Goal: Task Accomplishment & Management: Manage account settings

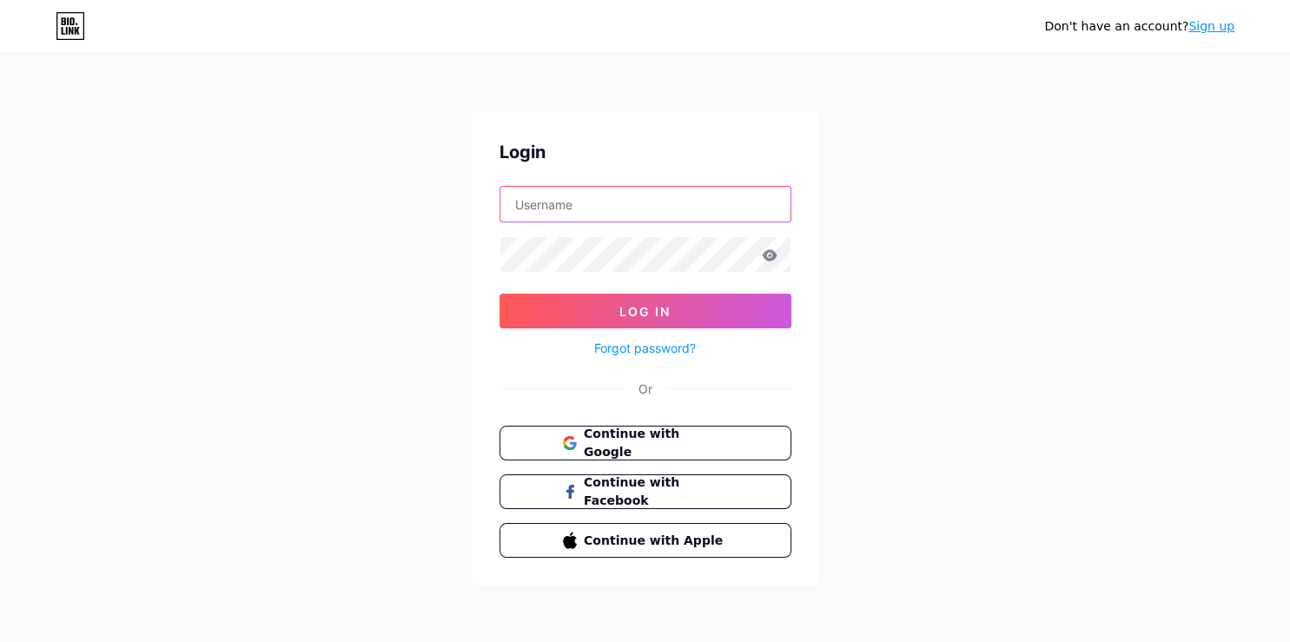
click at [551, 203] on input "text" at bounding box center [645, 204] width 290 height 35
type input "bigoagency"
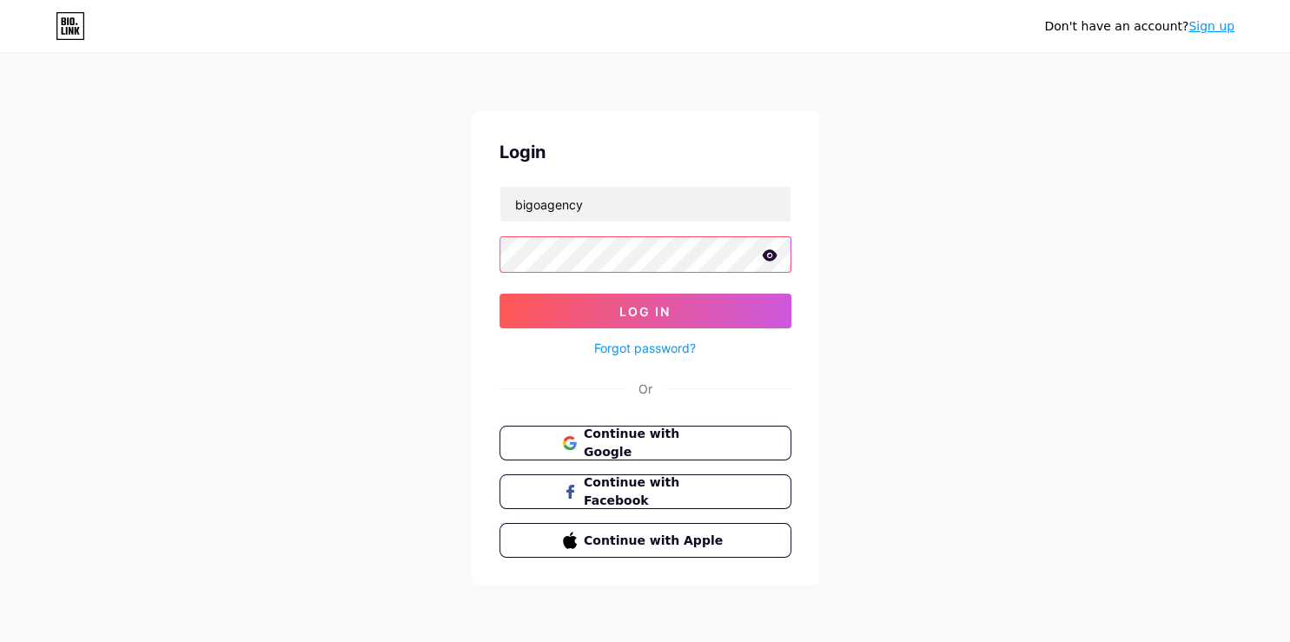
scroll to position [0, 142]
click at [499, 294] on button "Log In" at bounding box center [645, 311] width 292 height 35
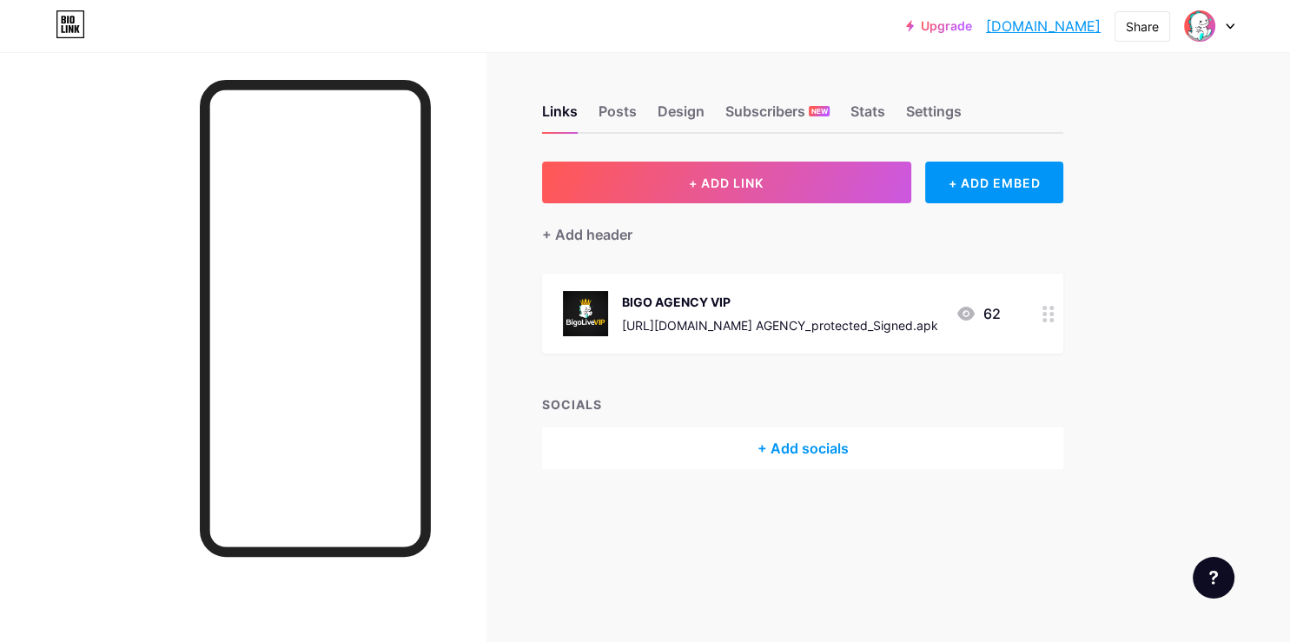
click at [1044, 306] on circle at bounding box center [1044, 308] width 4 height 4
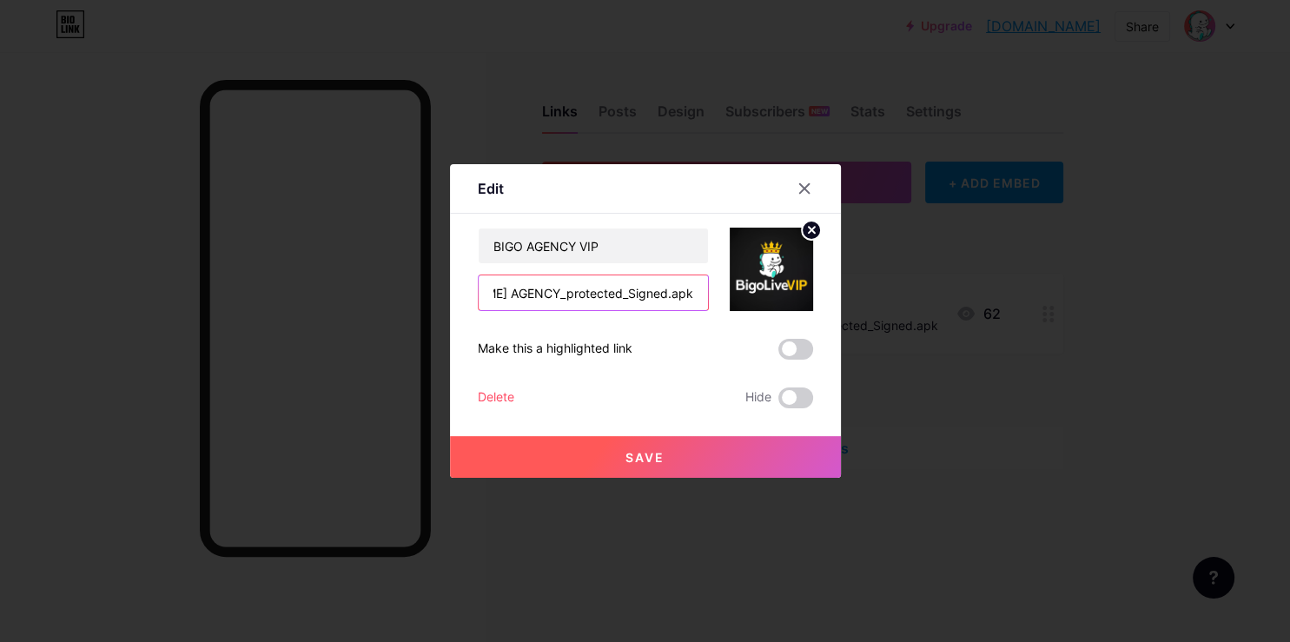
scroll to position [0, 308]
drag, startPoint x: 665, startPoint y: 292, endPoint x: 738, endPoint y: 304, distance: 74.0
click at [708, 304] on input "[URL][DOMAIN_NAME] AGENCY_protected_Signed.apk" at bounding box center [593, 292] width 229 height 35
type input "h"
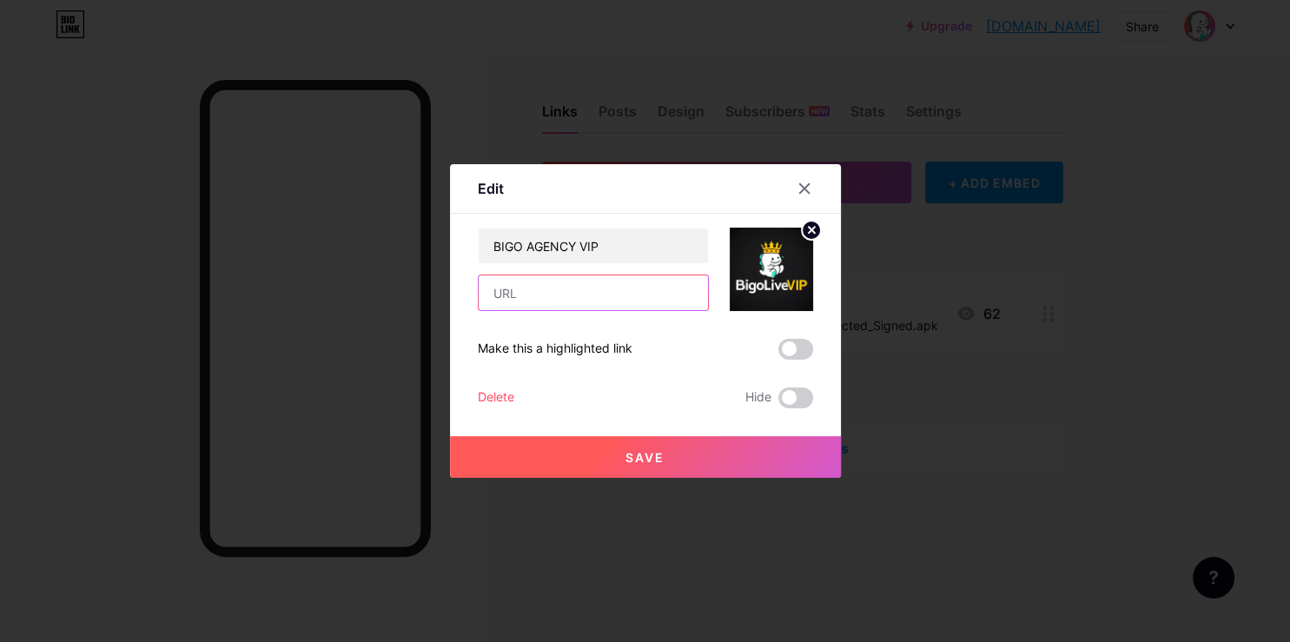
click at [524, 298] on input "text" at bounding box center [593, 292] width 229 height 35
paste input "[URL][DOMAIN_NAME]"
paste input "POLICE-BIGO.apk"
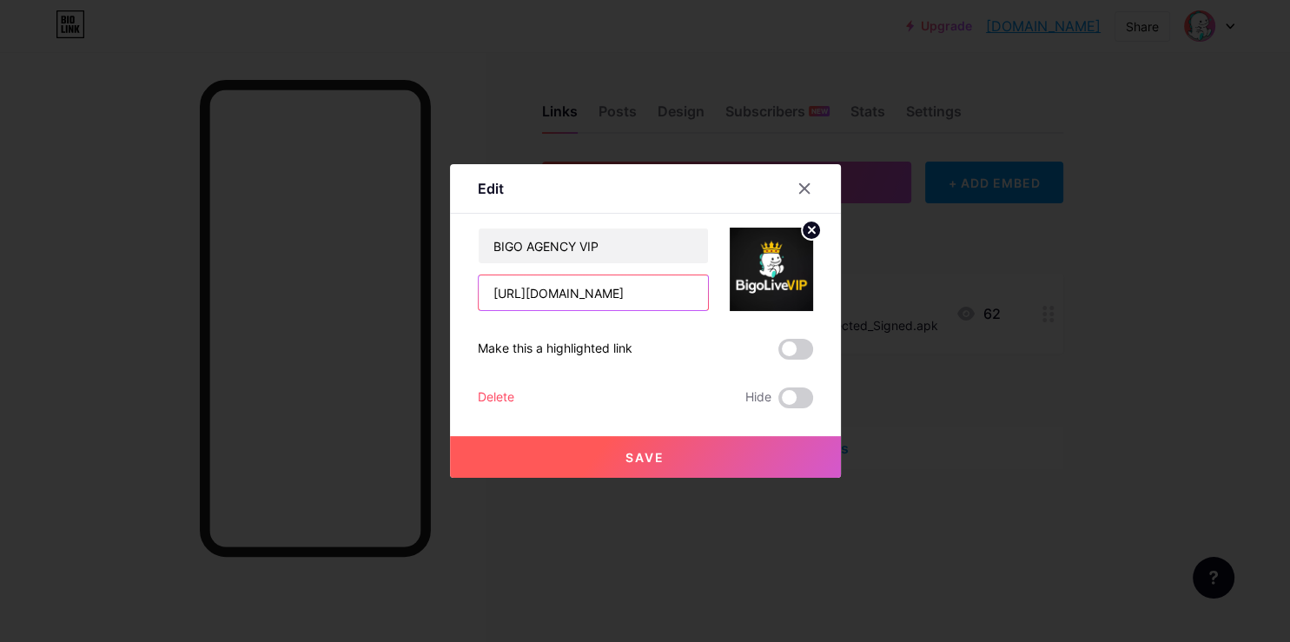
type input "[URL][DOMAIN_NAME]"
click at [625, 468] on button "Save" at bounding box center [645, 457] width 391 height 42
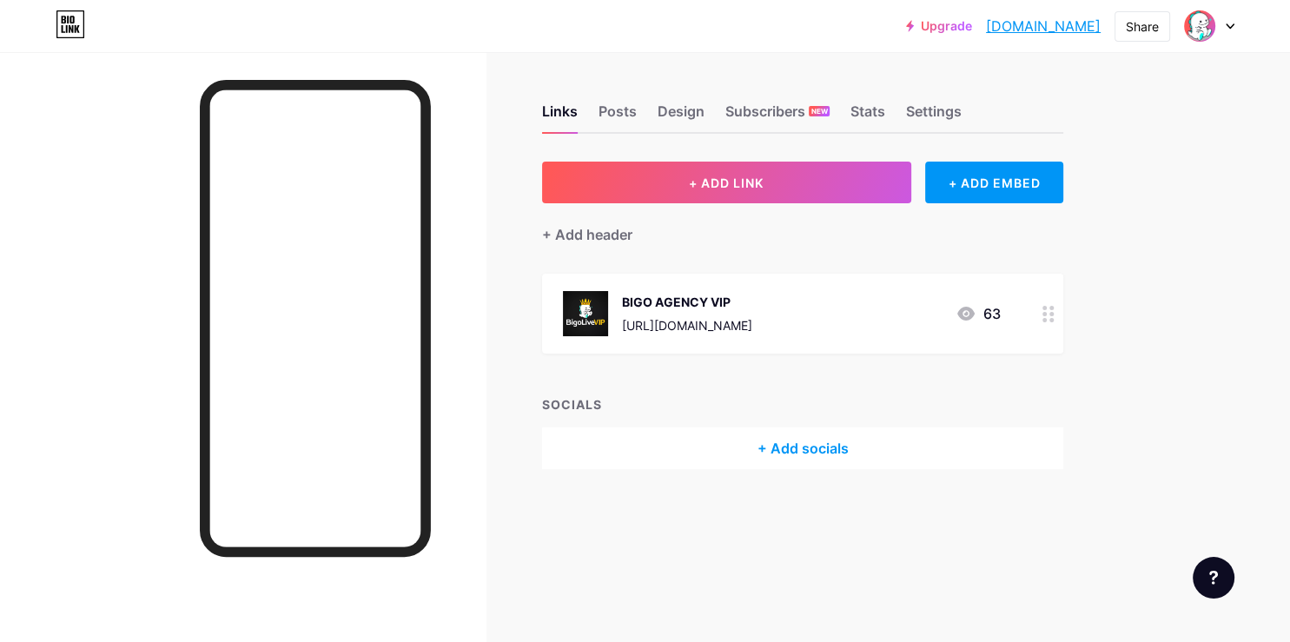
click at [1046, 322] on div at bounding box center [1049, 314] width 30 height 80
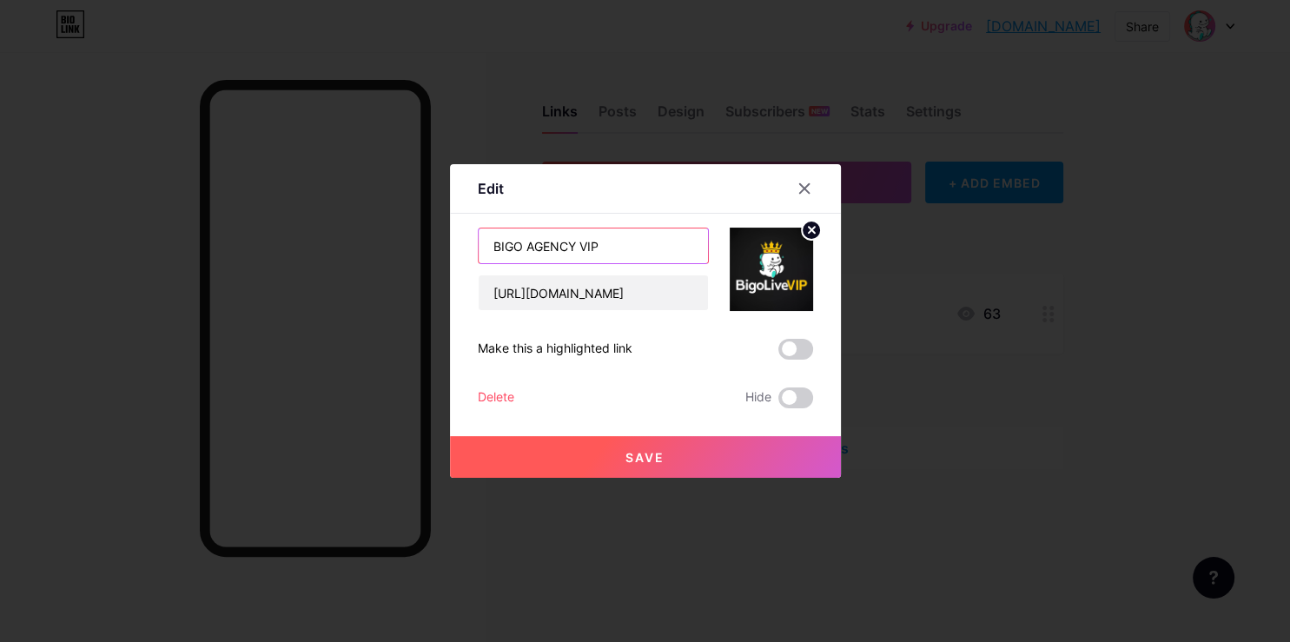
click at [591, 241] on input "BIGO AGENCY VIP" at bounding box center [593, 245] width 229 height 35
type input "BIGO POLICE"
click at [632, 456] on span "Save" at bounding box center [644, 457] width 39 height 15
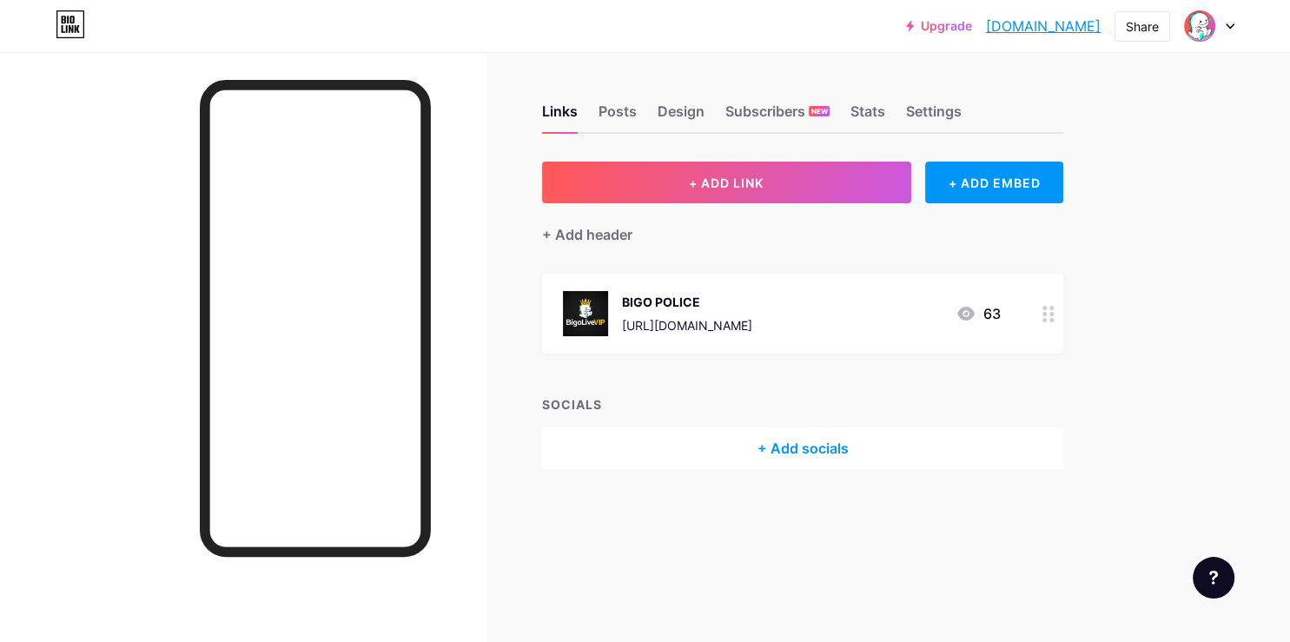
click at [632, 456] on div "+ Add socials" at bounding box center [802, 448] width 521 height 42
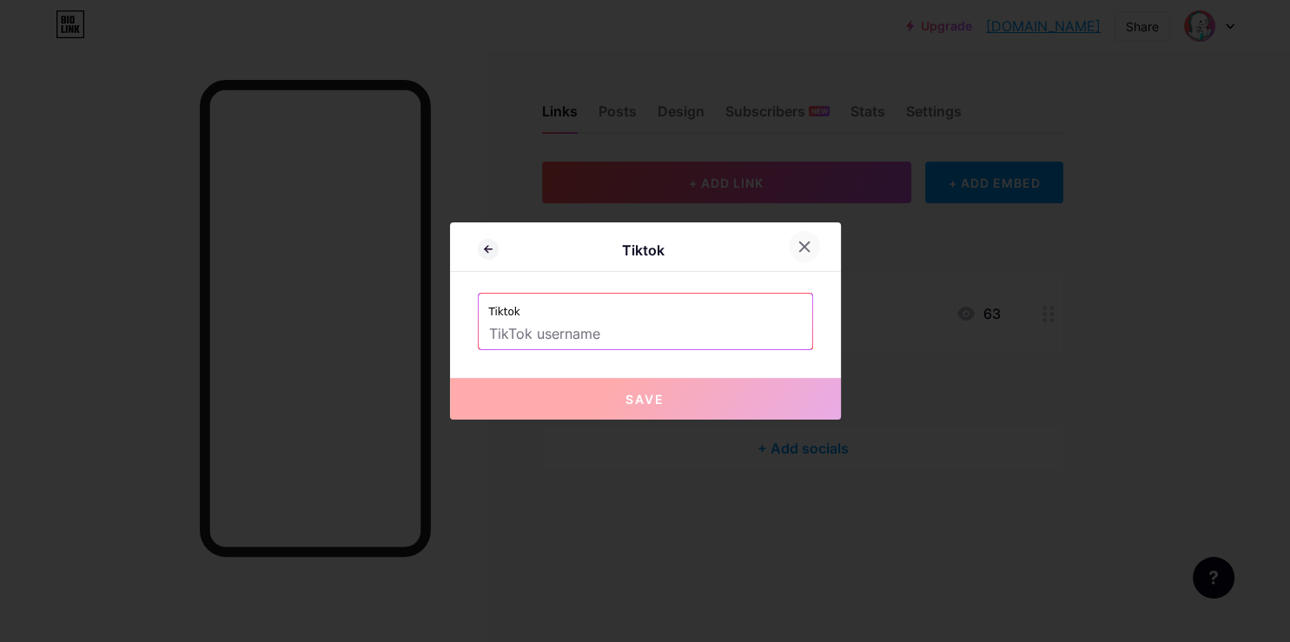
click at [797, 252] on icon at bounding box center [804, 247] width 14 height 14
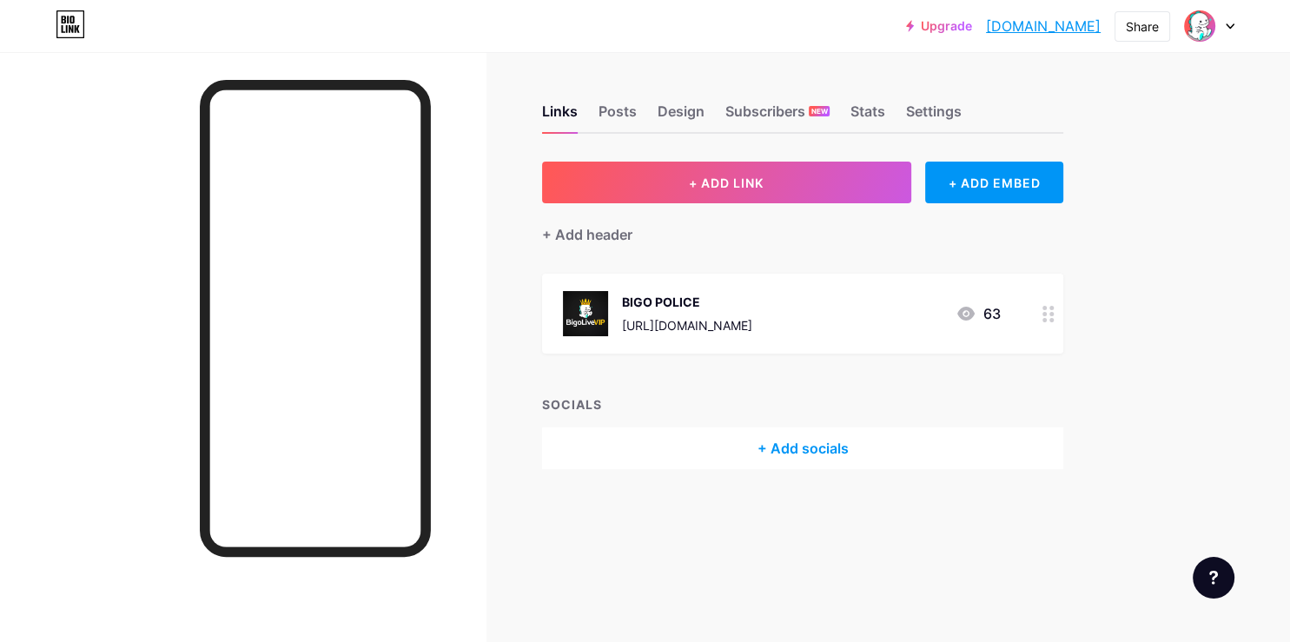
click at [1051, 315] on icon at bounding box center [1048, 314] width 12 height 17
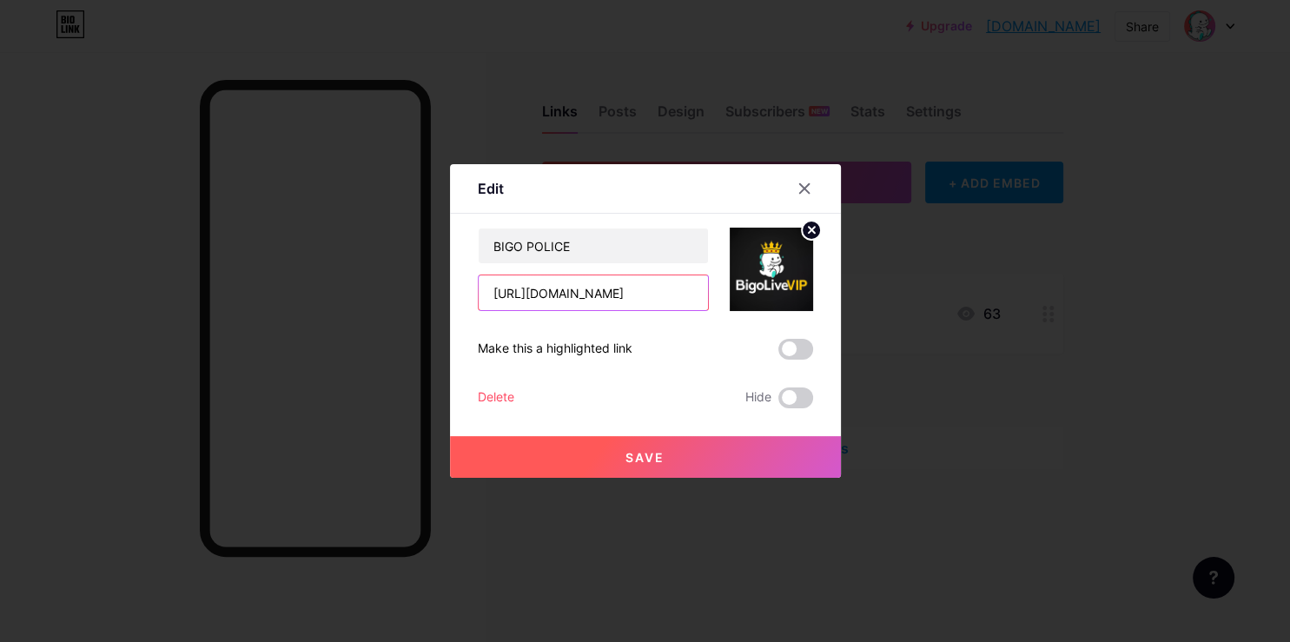
drag, startPoint x: 653, startPoint y: 289, endPoint x: 718, endPoint y: 291, distance: 64.3
click at [708, 291] on input "[URL][DOMAIN_NAME]" at bounding box center [593, 292] width 229 height 35
click at [698, 291] on input "[URL][DOMAIN_NAME]" at bounding box center [593, 292] width 229 height 35
click at [688, 294] on input "[URL][DOMAIN_NAME]" at bounding box center [593, 292] width 229 height 35
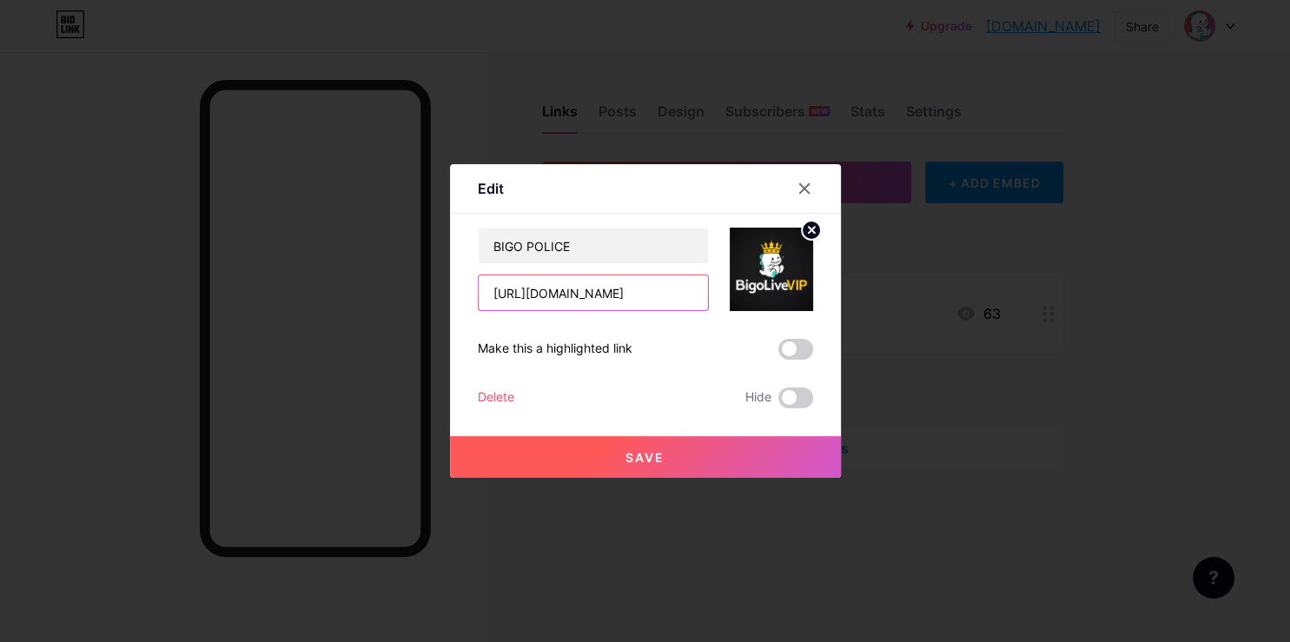
paste input "TEMPMAIL_protected_Signed.apk"
type input "[URL][DOMAIN_NAME]"
click at [666, 448] on button "Save" at bounding box center [645, 457] width 391 height 42
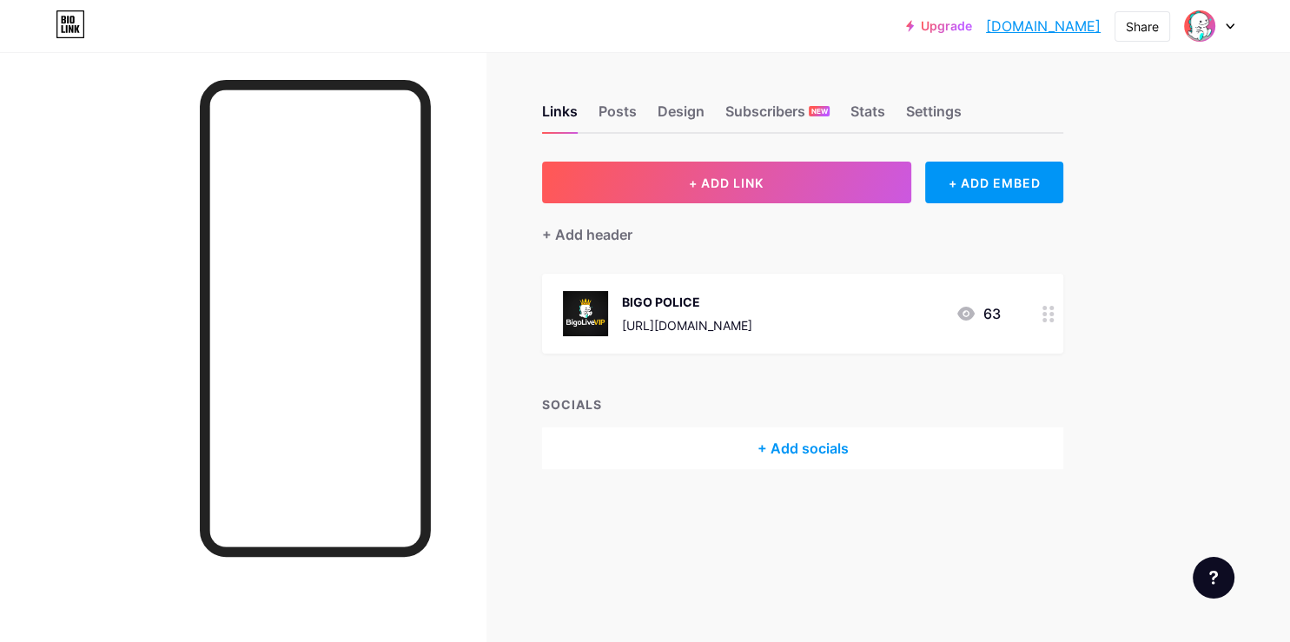
click at [1050, 320] on circle at bounding box center [1051, 320] width 4 height 4
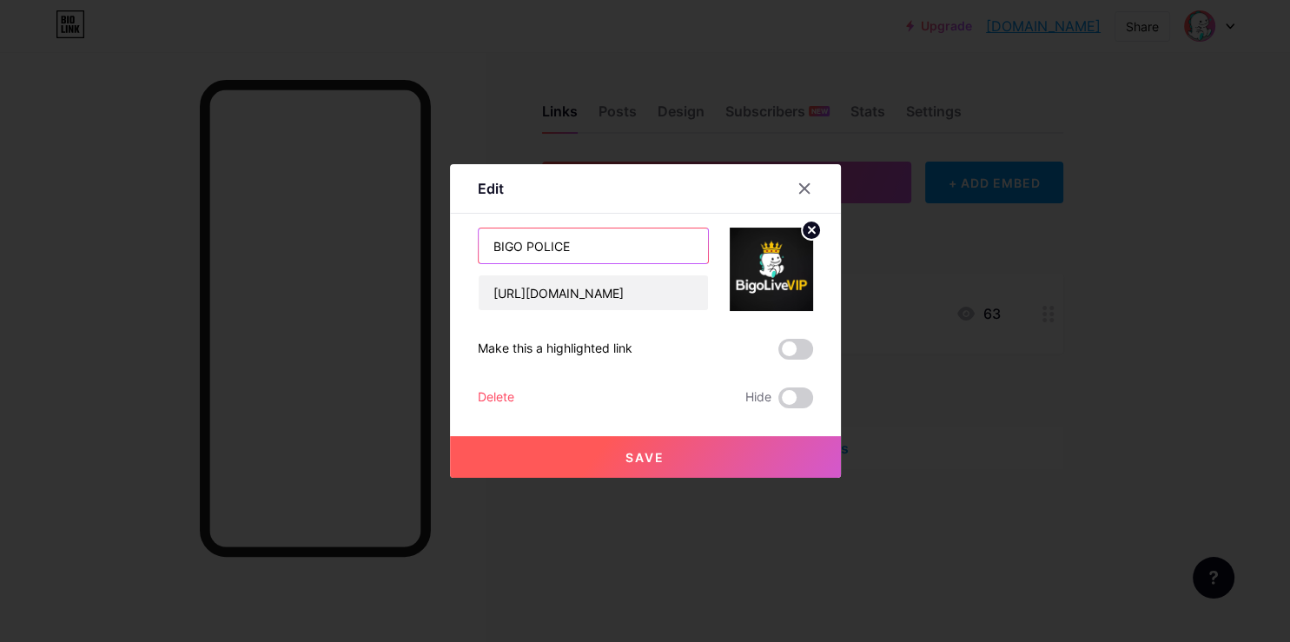
click at [605, 247] on input "BIGO POLICE" at bounding box center [593, 245] width 229 height 35
type input "B"
type input "PROTECT MAIL"
click at [655, 445] on button "Save" at bounding box center [645, 457] width 391 height 42
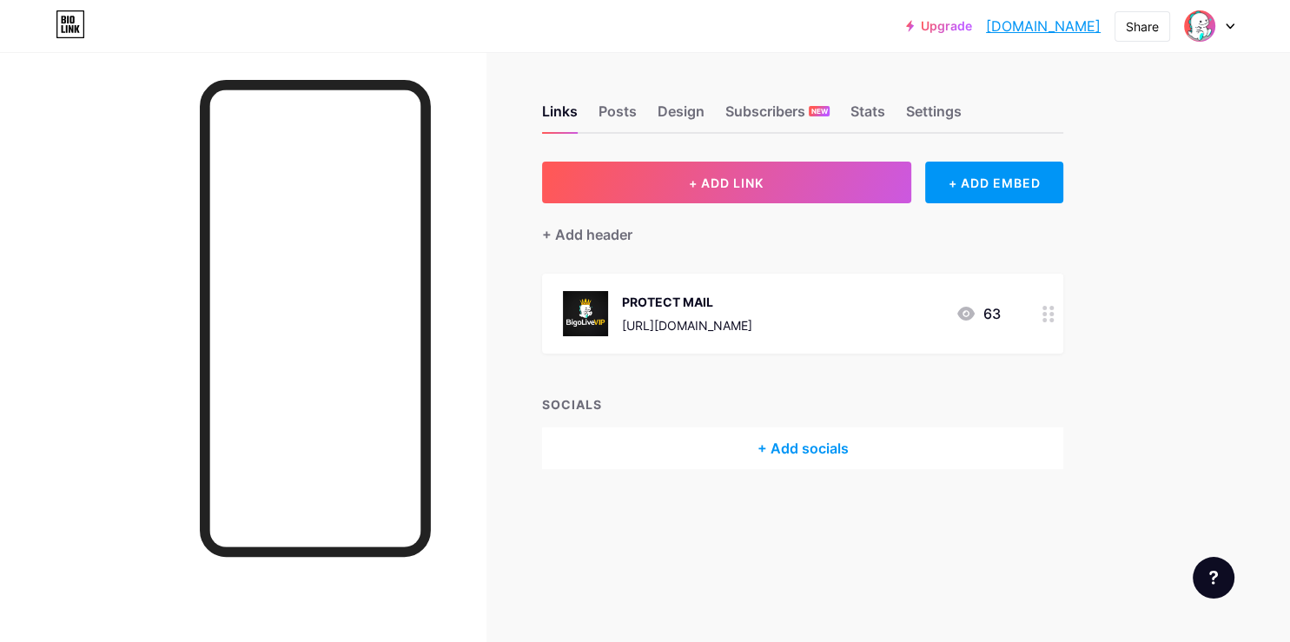
click at [713, 378] on div "+ ADD LINK + ADD EMBED + Add header PROTECT MAIL [URL][DOMAIN_NAME] 63 SOCIALS …" at bounding box center [802, 316] width 521 height 308
click at [744, 499] on div "Links Posts Design Subscribers NEW Stats Settings + ADD LINK + ADD EMBED + Add …" at bounding box center [568, 304] width 1136 height 504
click at [1052, 320] on circle at bounding box center [1051, 320] width 4 height 4
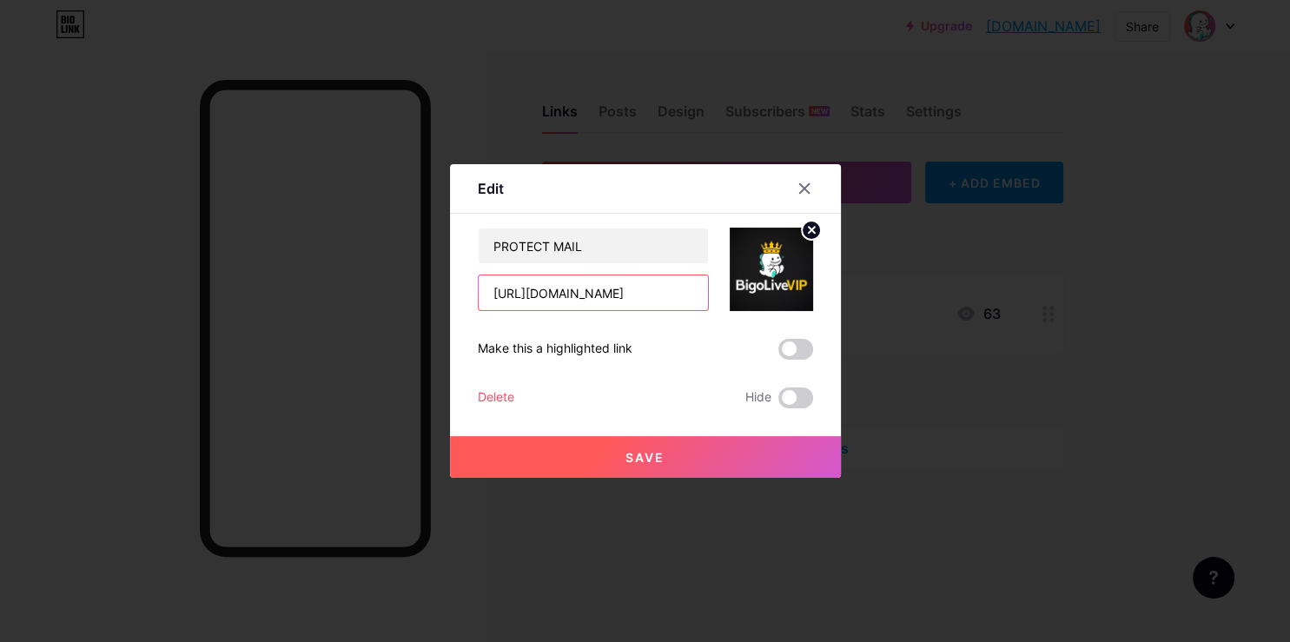
scroll to position [0, 160]
drag, startPoint x: 629, startPoint y: 294, endPoint x: 655, endPoint y: 291, distance: 26.2
click at [655, 291] on input "[URL][DOMAIN_NAME]" at bounding box center [593, 292] width 229 height 35
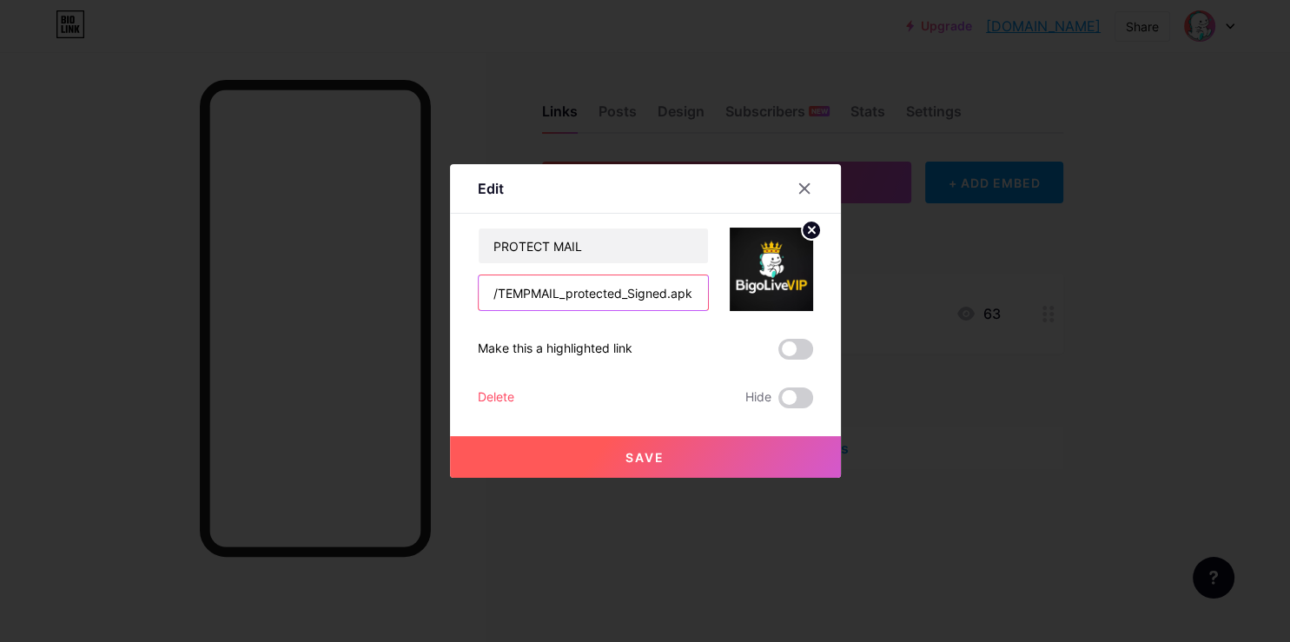
click at [484, 294] on input "/TEMPMAIL_protected_Signed.apk" at bounding box center [593, 292] width 229 height 35
paste input "[URL][DOMAIN_NAME]"
type input "[URL][DOMAIN_NAME]"
click at [629, 445] on button "Save" at bounding box center [645, 457] width 391 height 42
